Goal: Find specific page/section

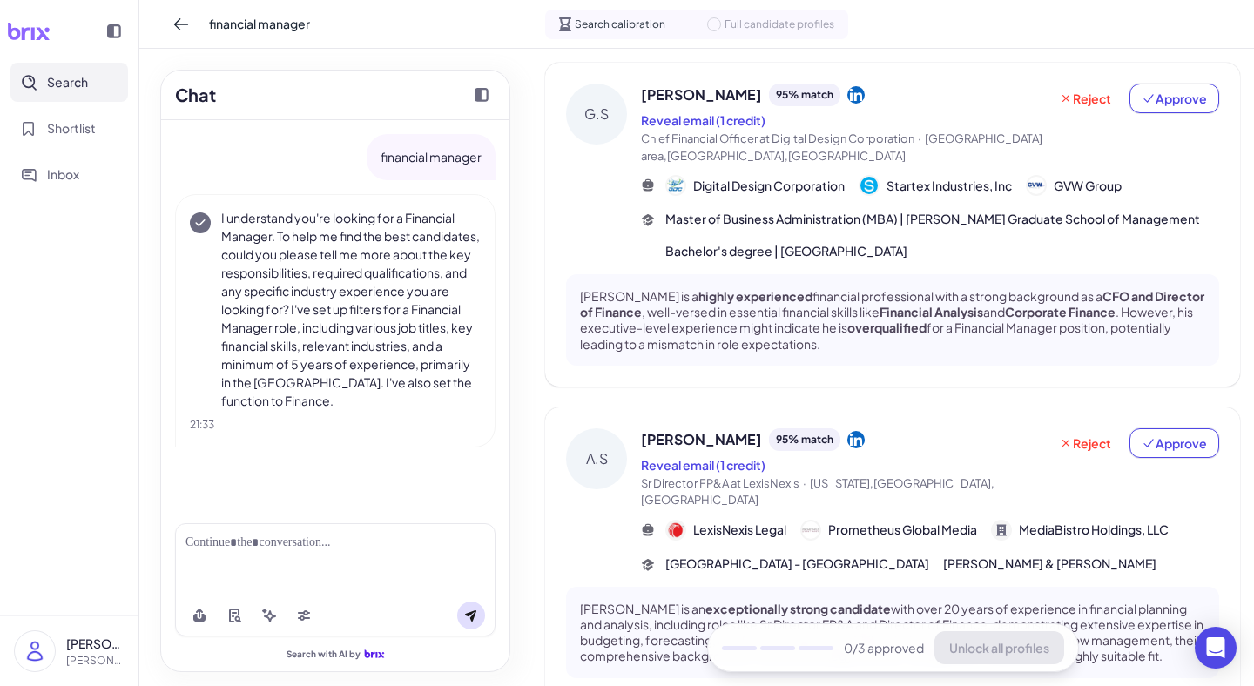
scroll to position [85, 0]
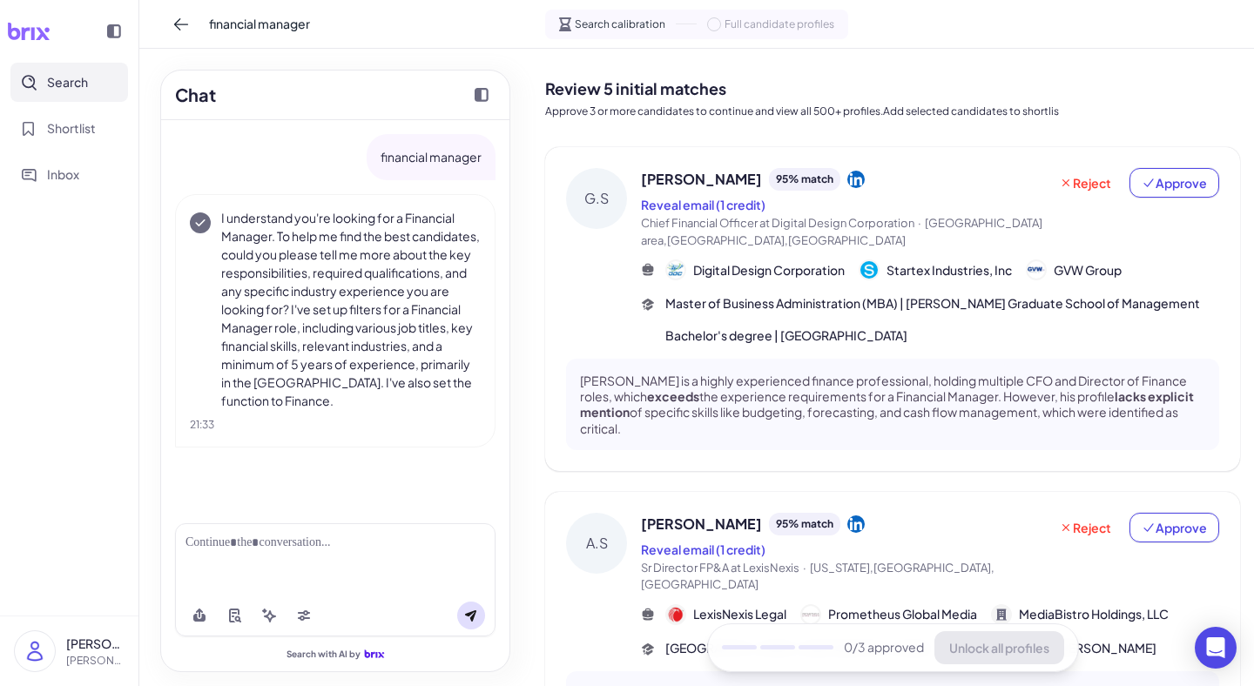
click at [289, 551] on div at bounding box center [335, 543] width 300 height 18
